Goal: Transaction & Acquisition: Purchase product/service

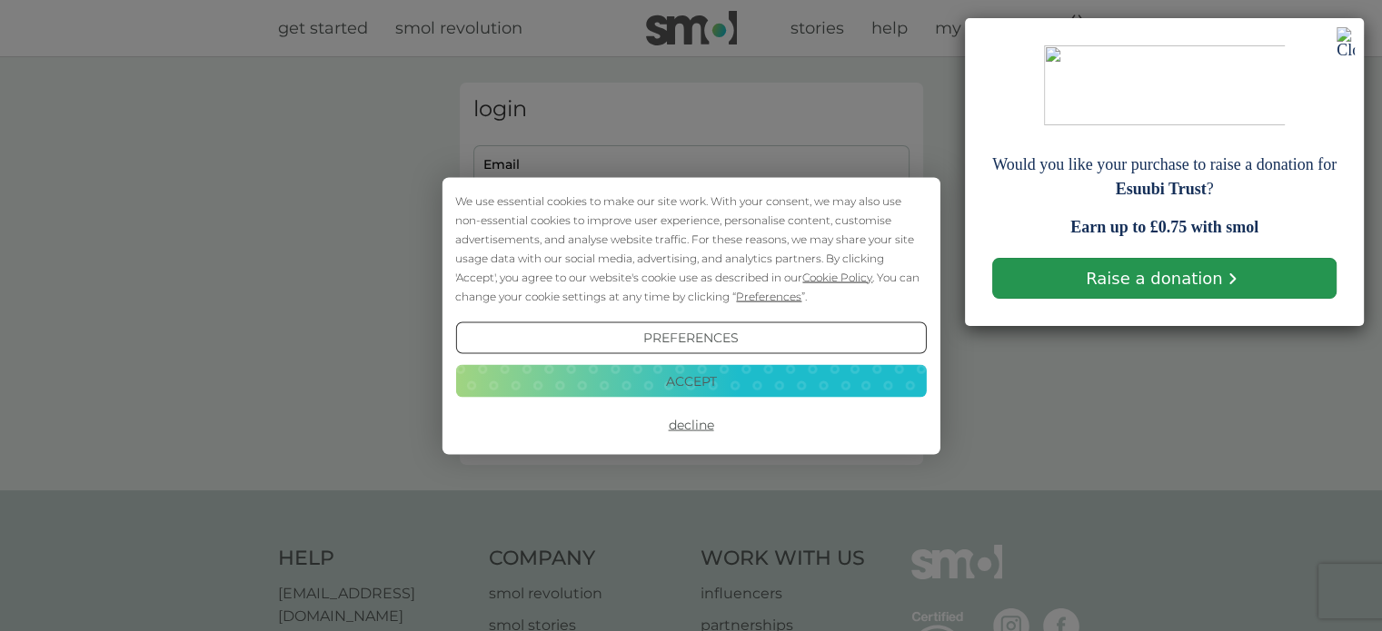
type input "jessandross1508@gmail.com"
click at [1123, 288] on link "Raise a donation" at bounding box center [1164, 278] width 344 height 41
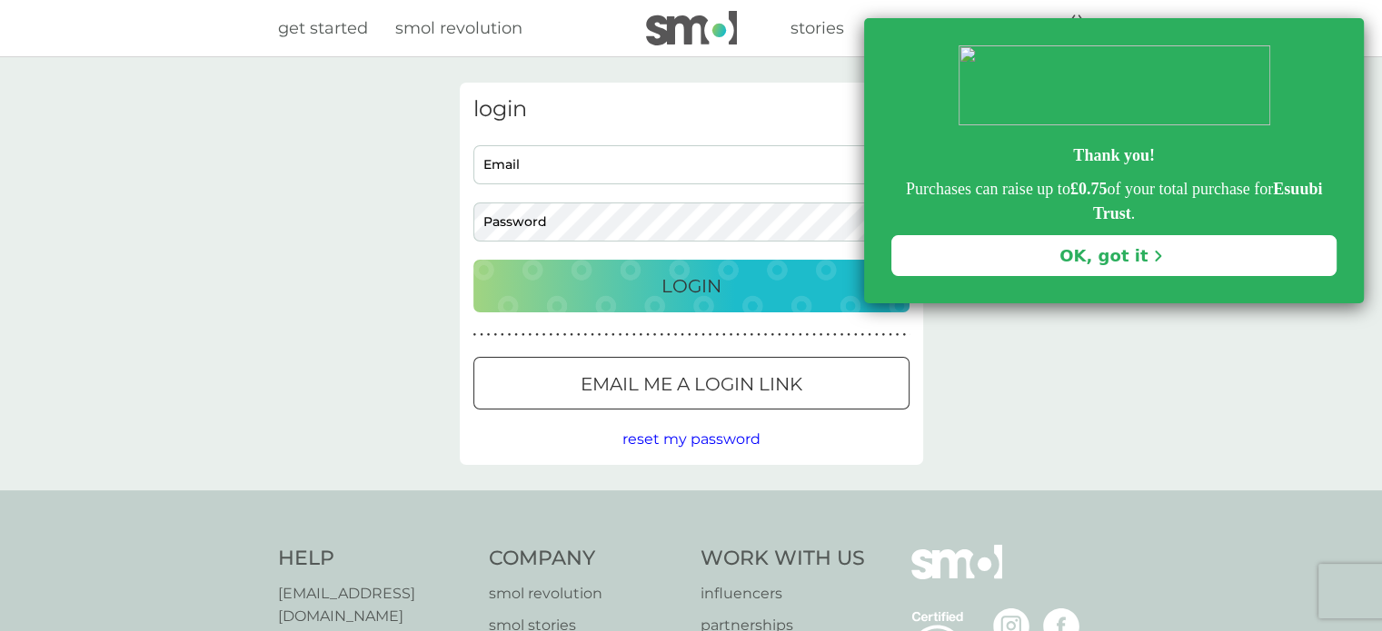
type input "[EMAIL_ADDRESS][DOMAIN_NAME]"
click at [925, 268] on link "OK, got it" at bounding box center [1113, 255] width 445 height 41
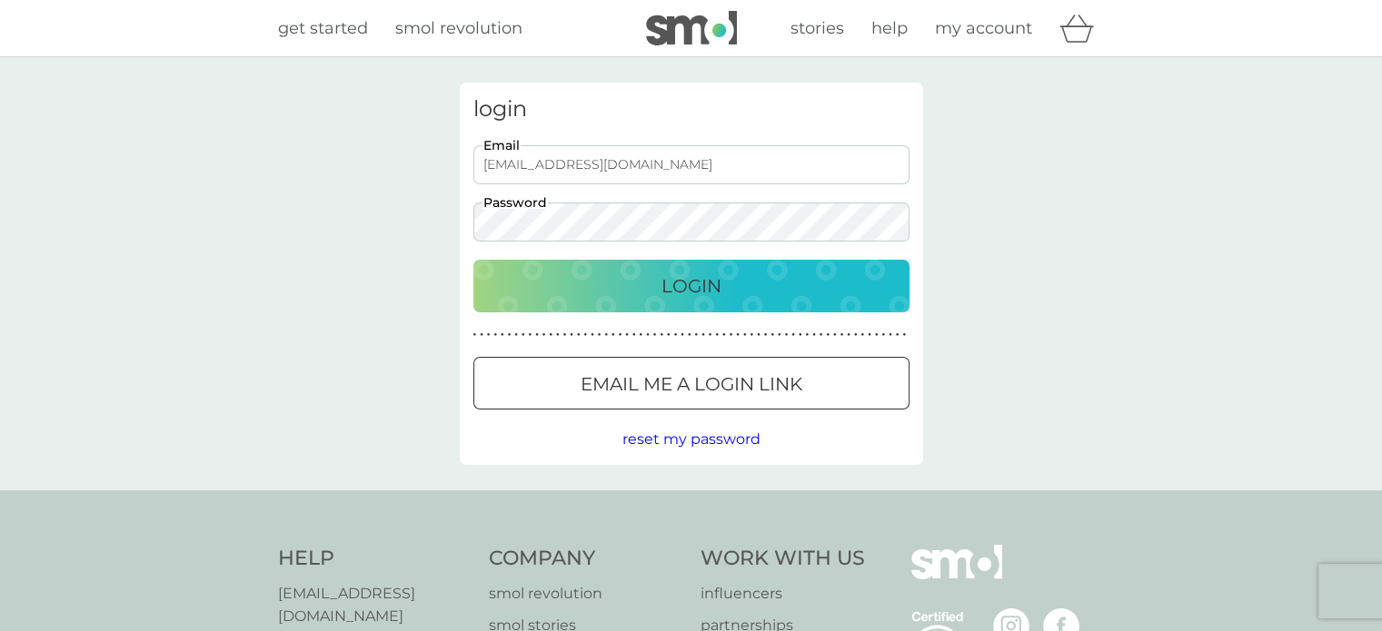
click at [829, 278] on div "Login" at bounding box center [691, 286] width 400 height 29
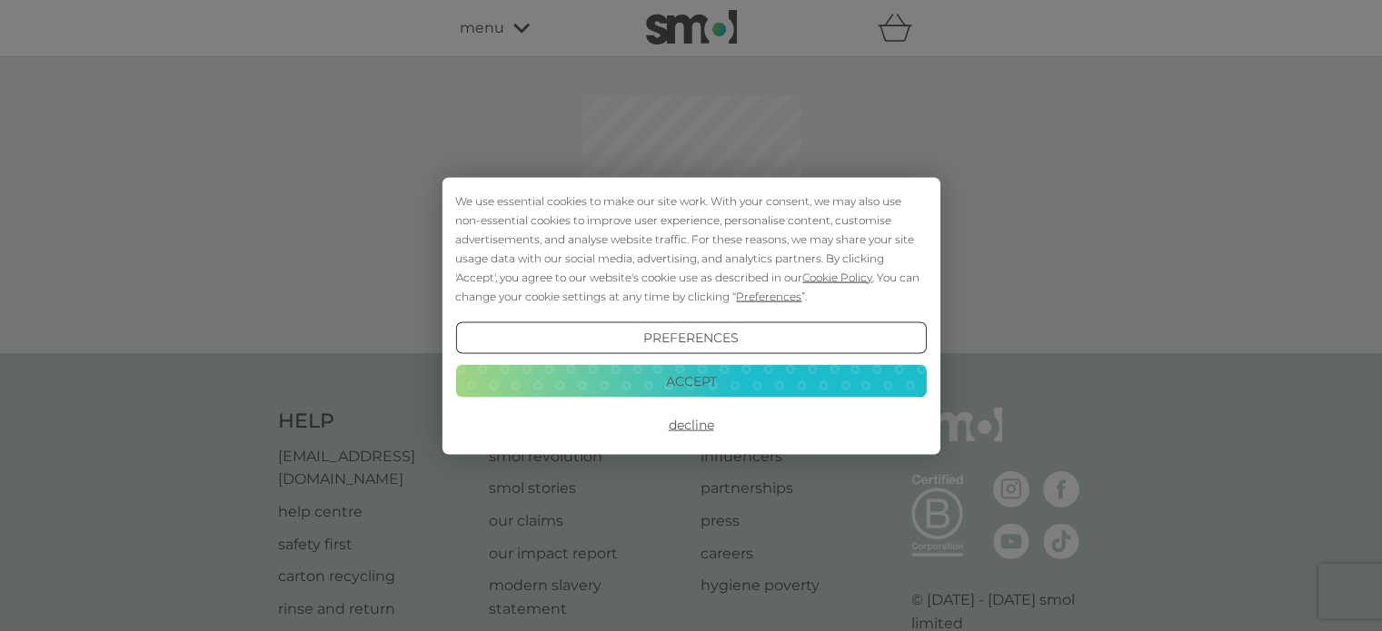
click at [798, 392] on button "Accept" at bounding box center [690, 381] width 471 height 33
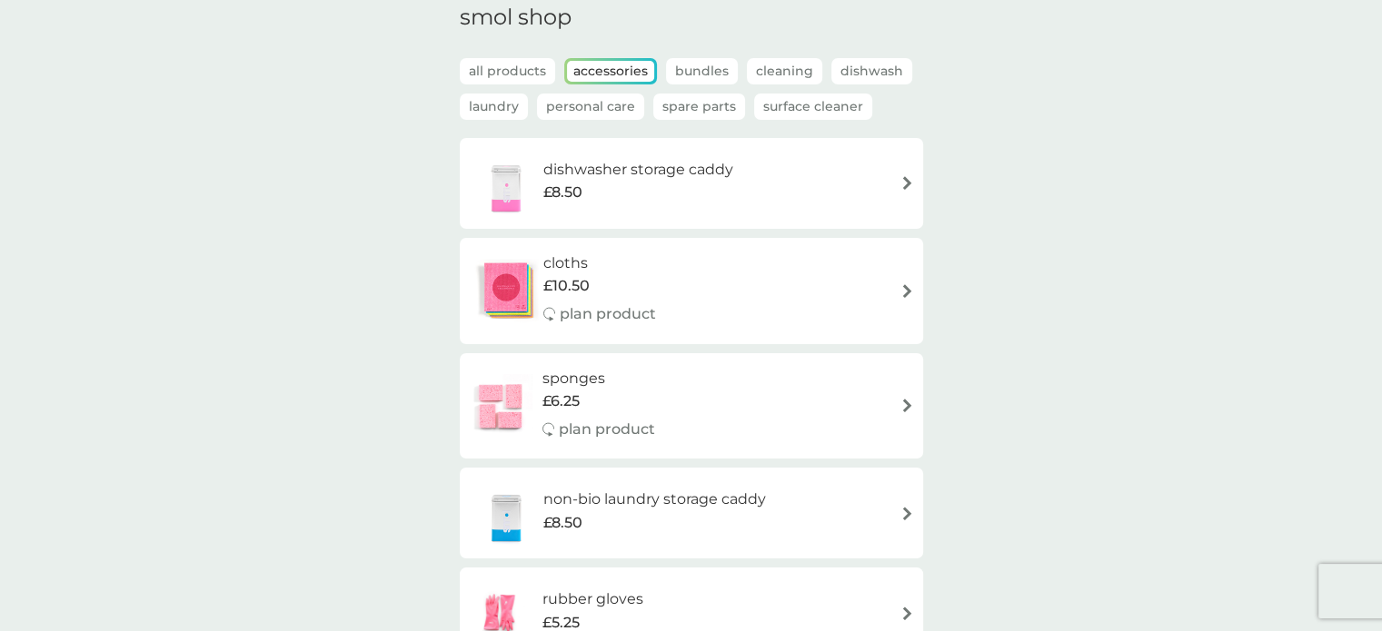
scroll to position [75, 0]
click at [768, 200] on div "dishwasher storage caddy £8.50" at bounding box center [691, 186] width 445 height 64
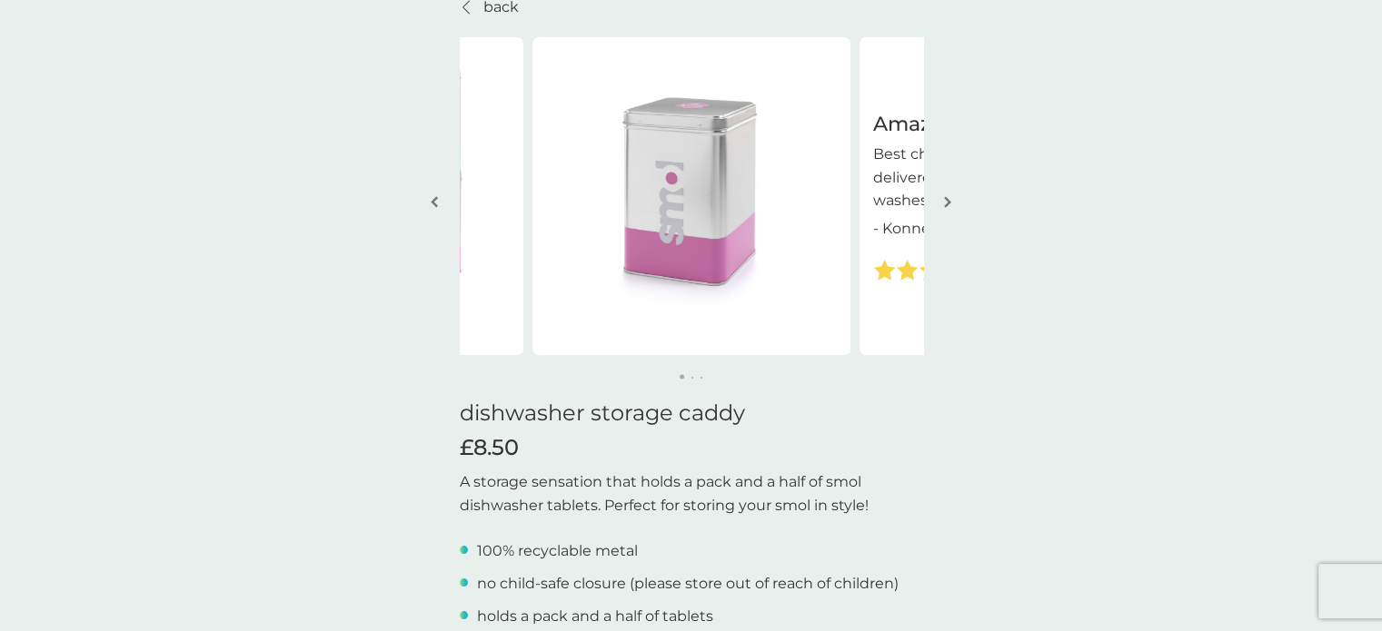
scroll to position [84, 0]
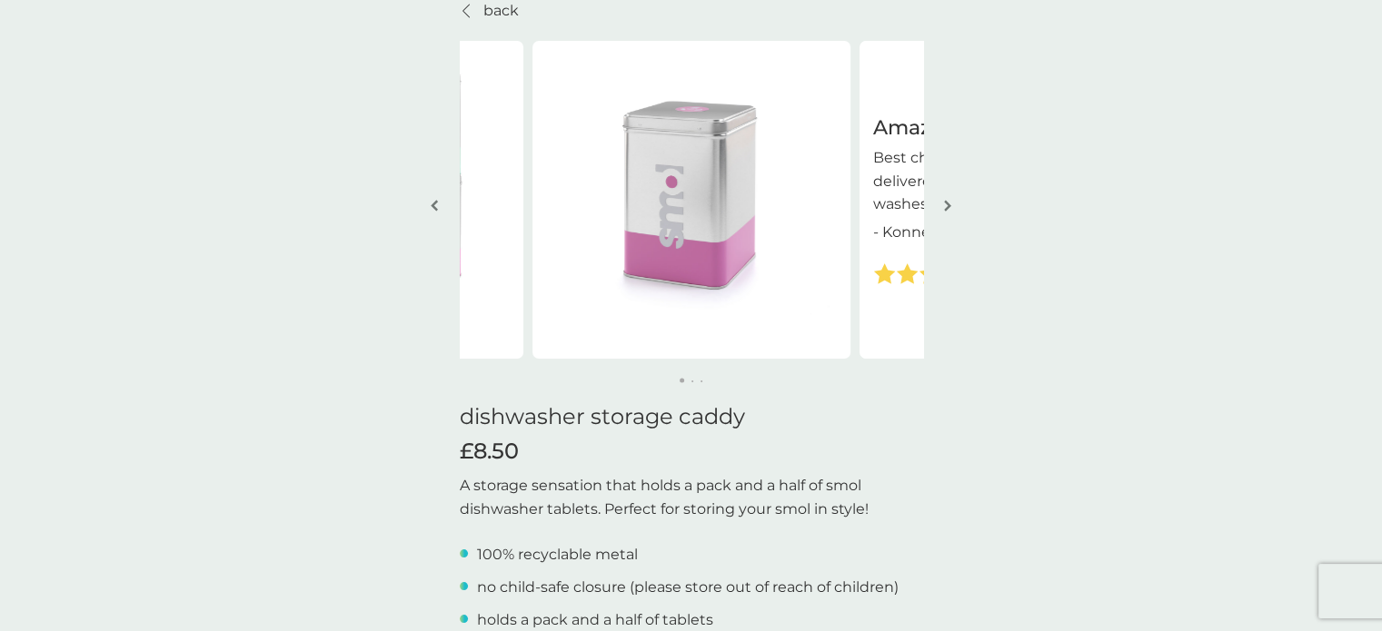
click at [944, 209] on img "button" at bounding box center [947, 206] width 7 height 14
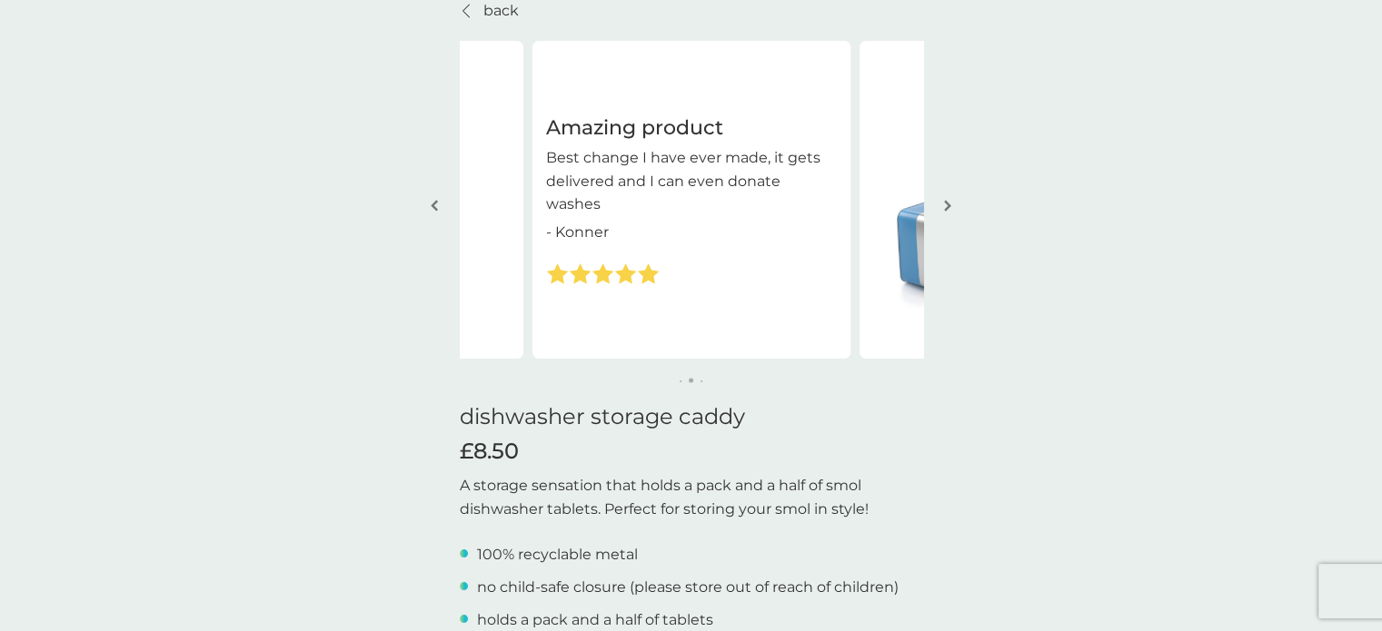
click at [943, 209] on button "button" at bounding box center [948, 207] width 14 height 91
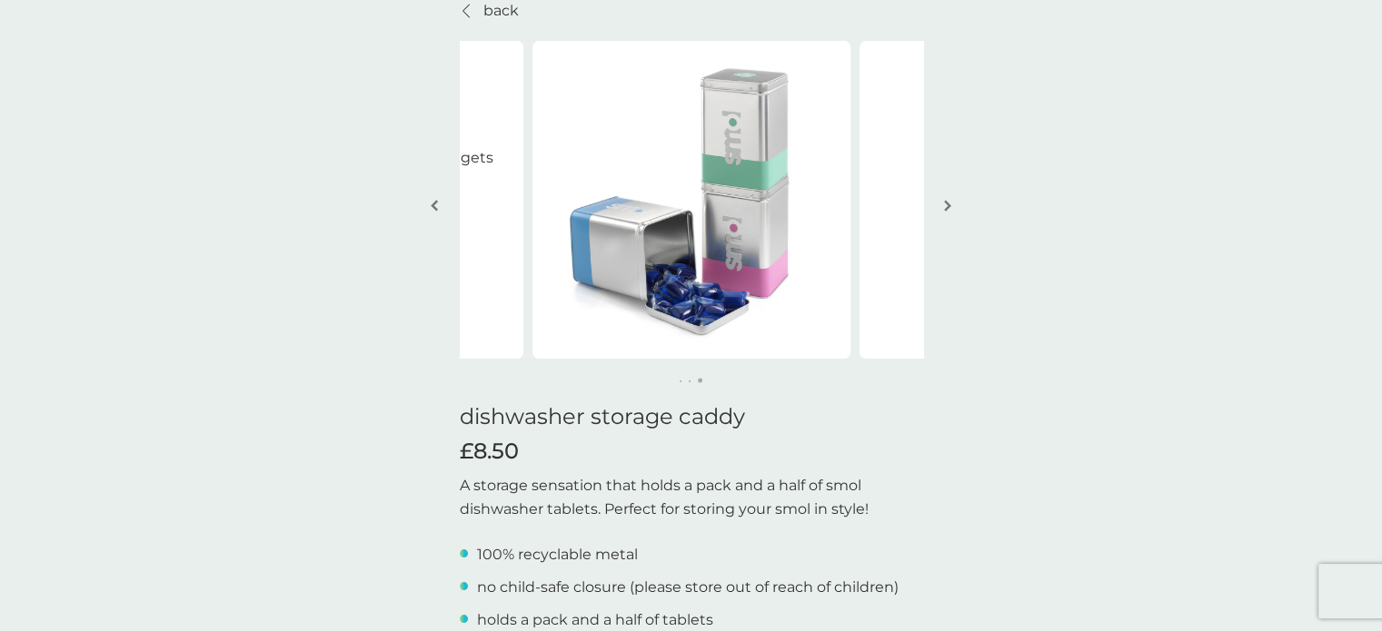
click at [944, 209] on img "button" at bounding box center [947, 206] width 7 height 14
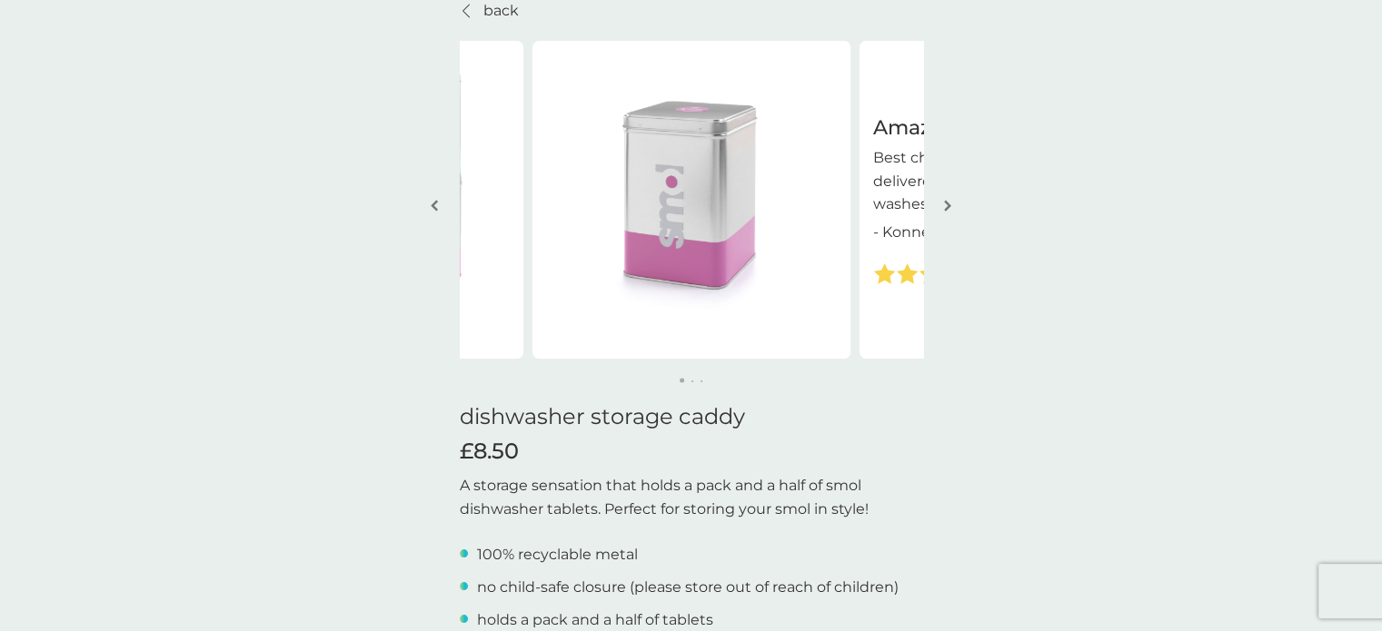
click at [944, 209] on img "button" at bounding box center [947, 206] width 7 height 14
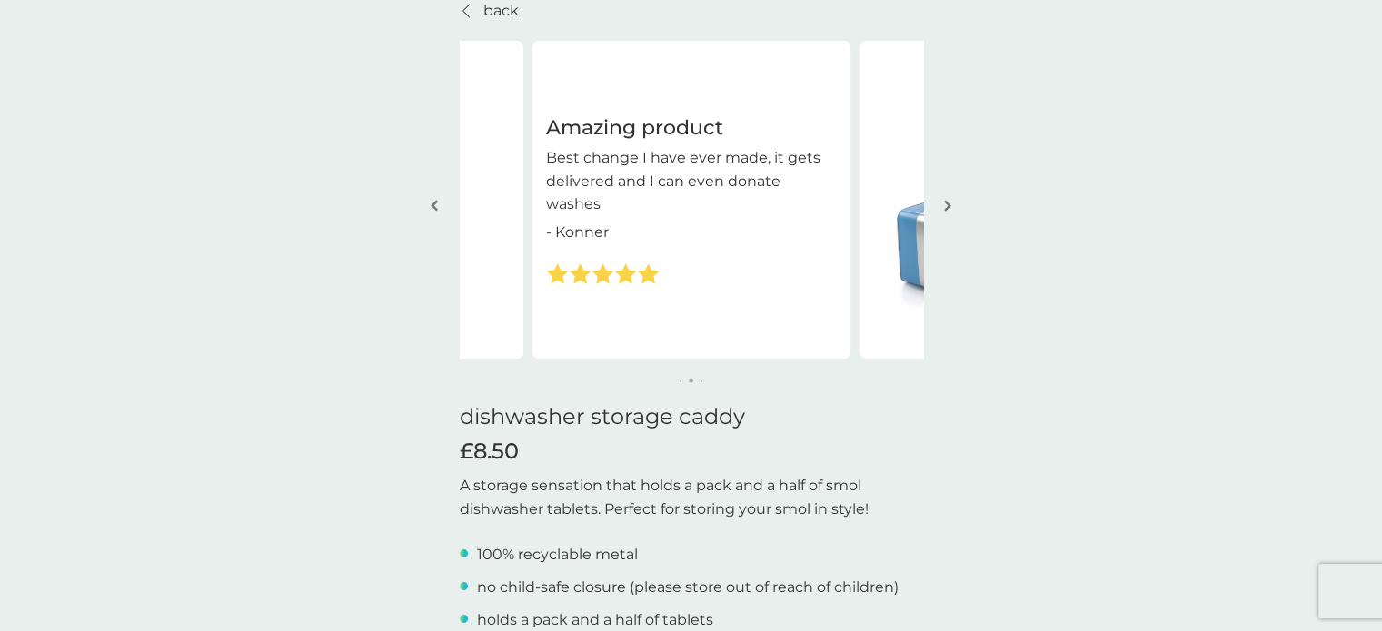
click at [944, 209] on img "button" at bounding box center [947, 206] width 7 height 14
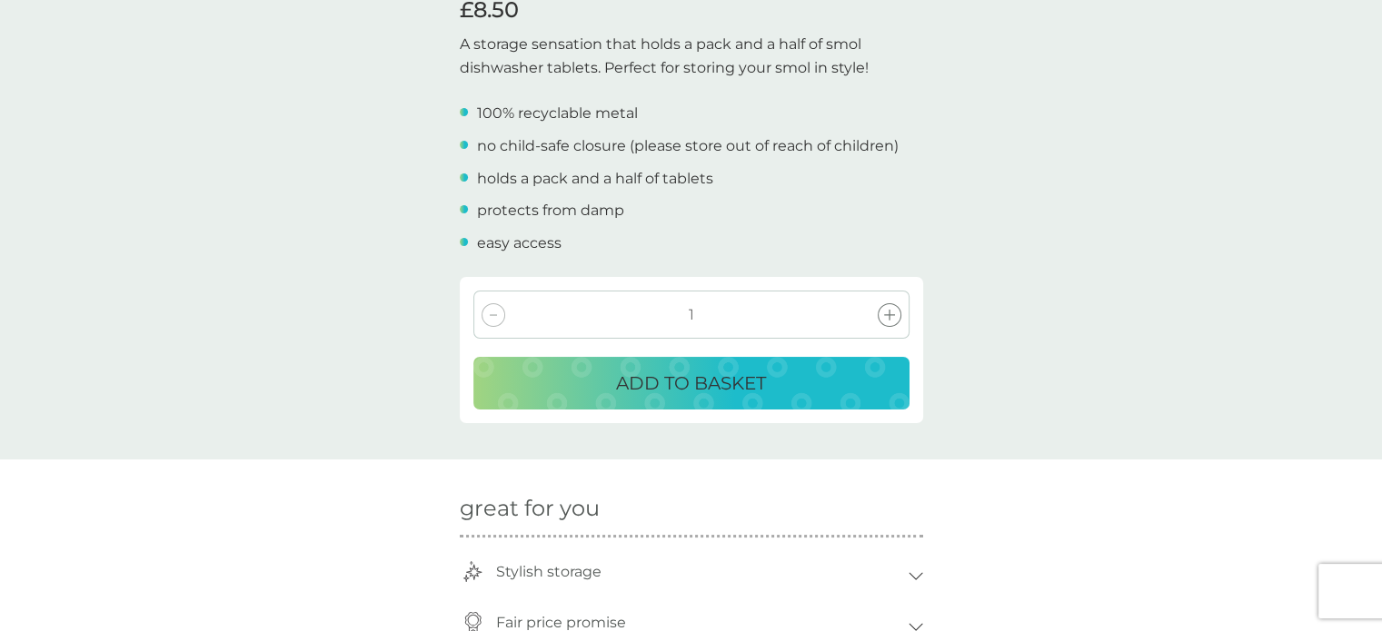
scroll to position [527, 0]
